Goal: Information Seeking & Learning: Learn about a topic

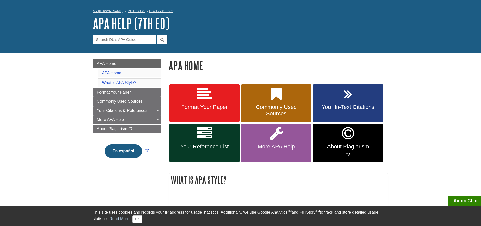
scroll to position [25, 0]
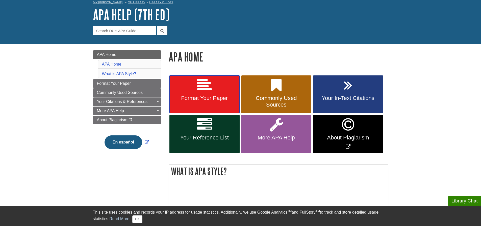
click at [211, 88] on icon at bounding box center [204, 85] width 15 height 15
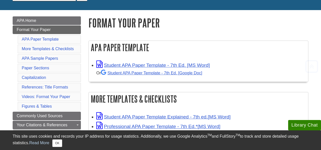
scroll to position [67, 0]
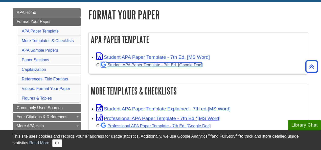
click at [157, 65] on link "Student APA Paper Template - 7th Ed. [Google Doc]" at bounding box center [151, 65] width 101 height 5
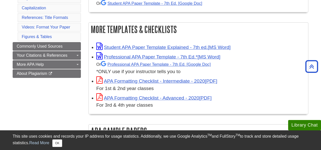
scroll to position [135, 0]
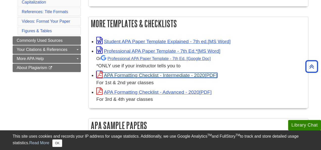
click at [134, 76] on link "APA Formatting Checklist - Intermediate - 2020" at bounding box center [156, 75] width 121 height 5
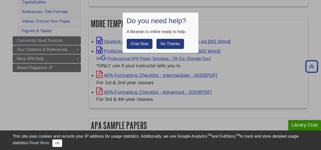
click at [168, 43] on button "No Thanks" at bounding box center [170, 44] width 28 height 10
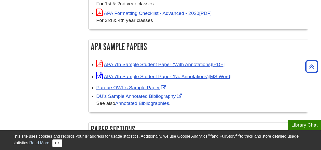
scroll to position [219, 0]
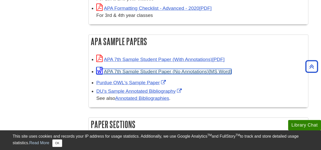
click at [146, 70] on link "APA 7th Sample Student Paper (No Annotations)" at bounding box center [163, 71] width 135 height 5
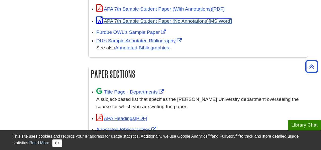
scroll to position [286, 0]
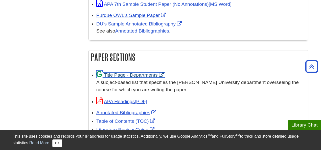
click at [141, 74] on link "Title Page - Departments" at bounding box center [130, 74] width 69 height 5
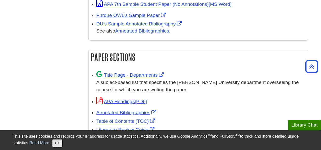
click at [57, 144] on button "OK" at bounding box center [57, 144] width 10 height 8
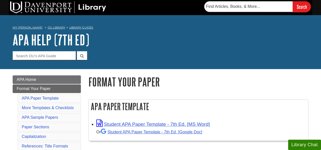
scroll to position [17, 0]
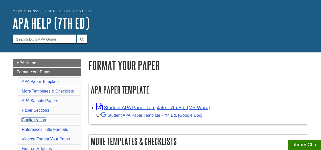
click at [35, 118] on link "Capitalization" at bounding box center [34, 120] width 24 height 4
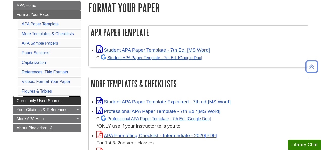
scroll to position [80, 0]
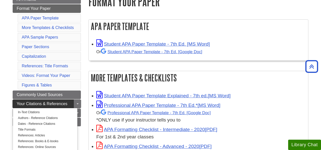
click at [51, 102] on span "Your Citations & References" at bounding box center [42, 104] width 51 height 4
